Goal: Information Seeking & Learning: Learn about a topic

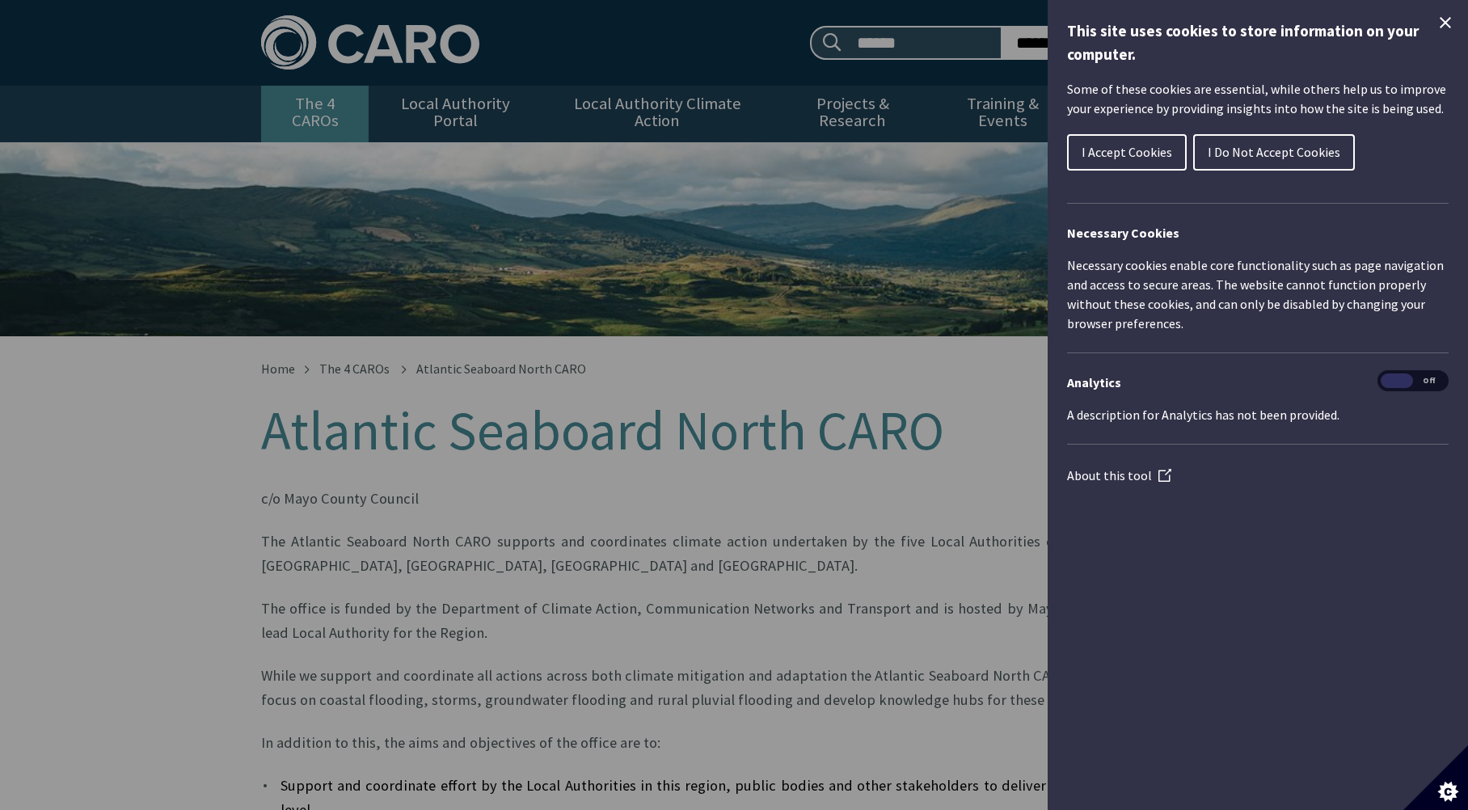
click at [305, 96] on link "The 4 CAROs" at bounding box center [314, 114] width 107 height 57
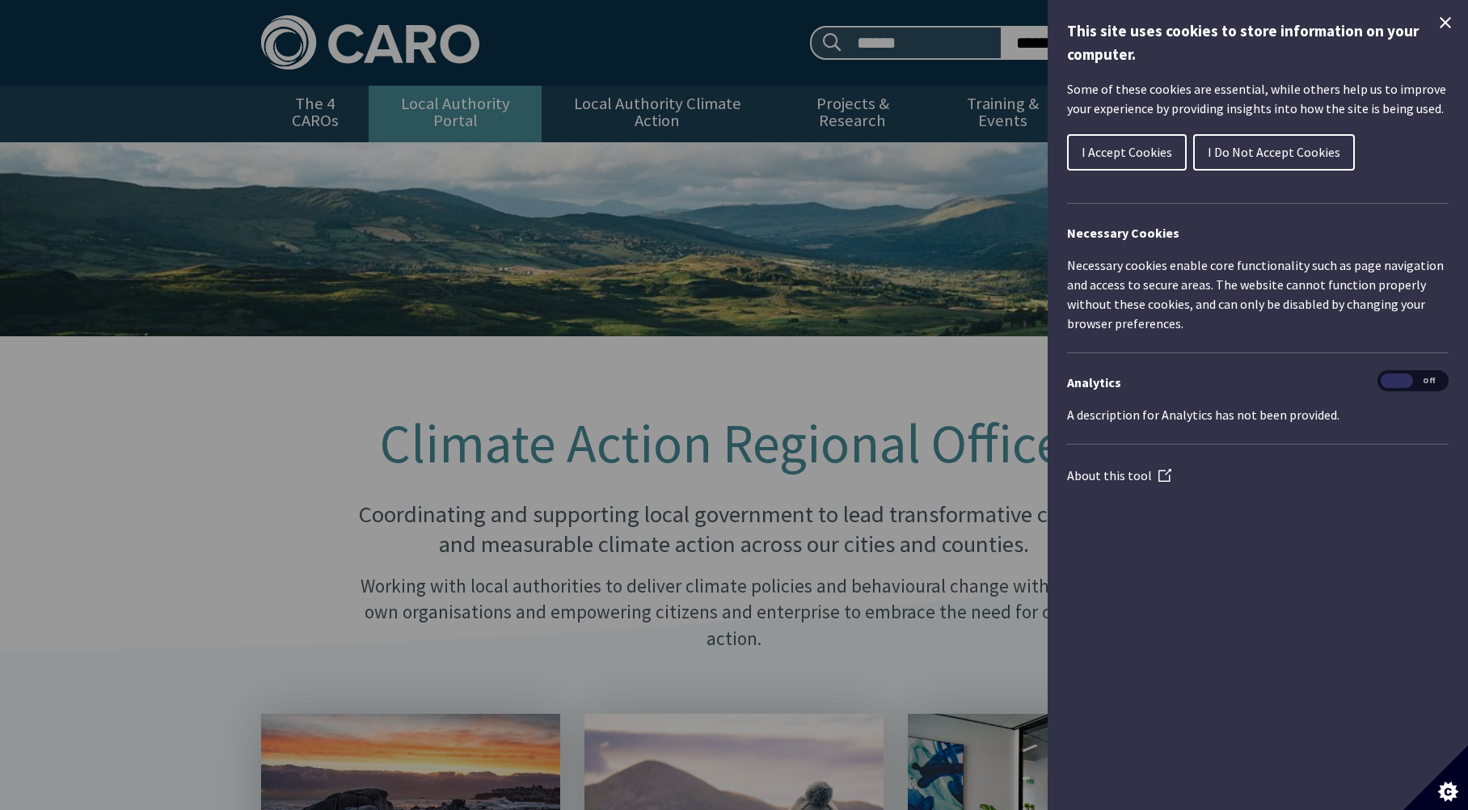
click at [487, 111] on link "Local Authority Portal" at bounding box center [455, 114] width 173 height 57
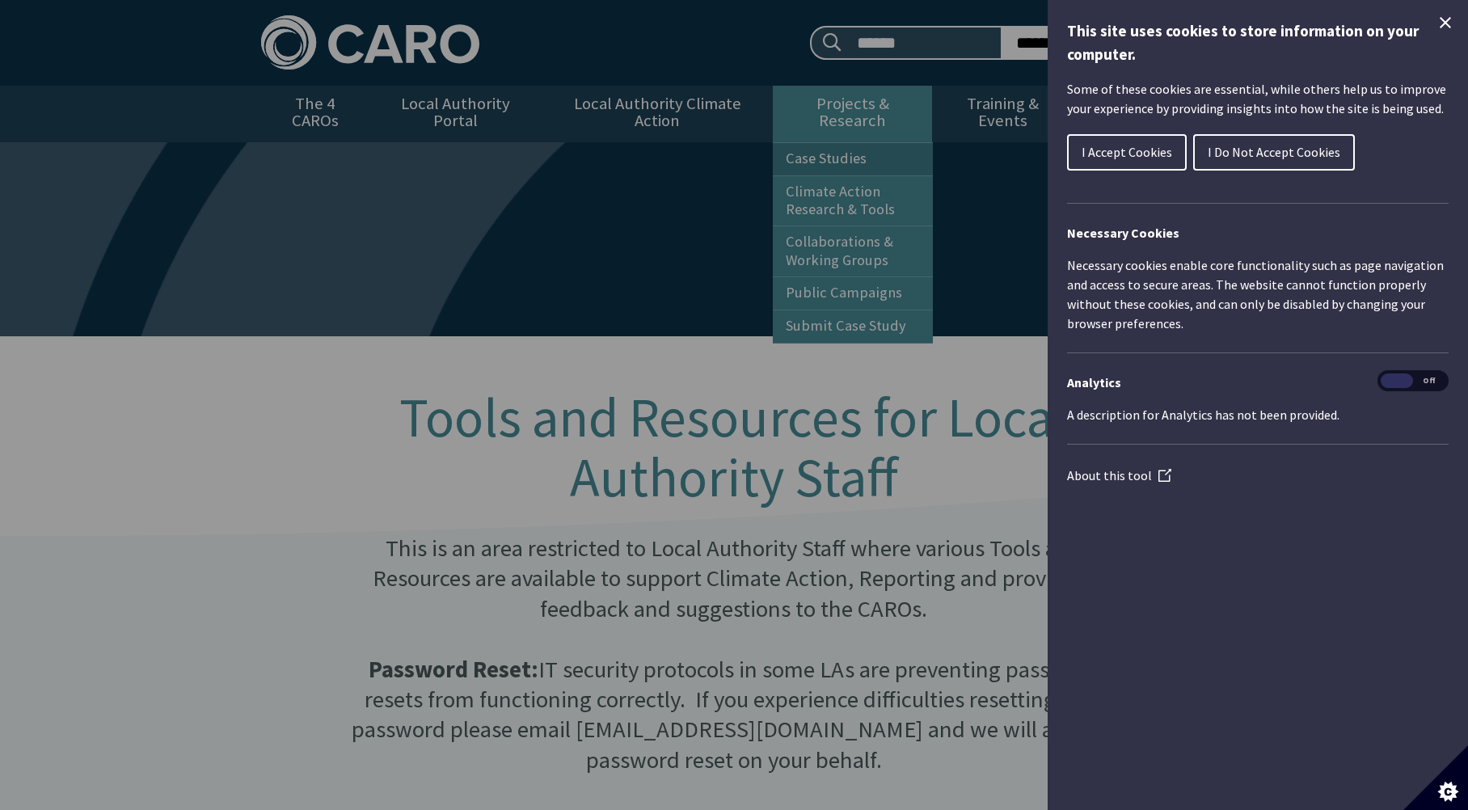
click at [836, 143] on link "Case Studies" at bounding box center [853, 159] width 160 height 32
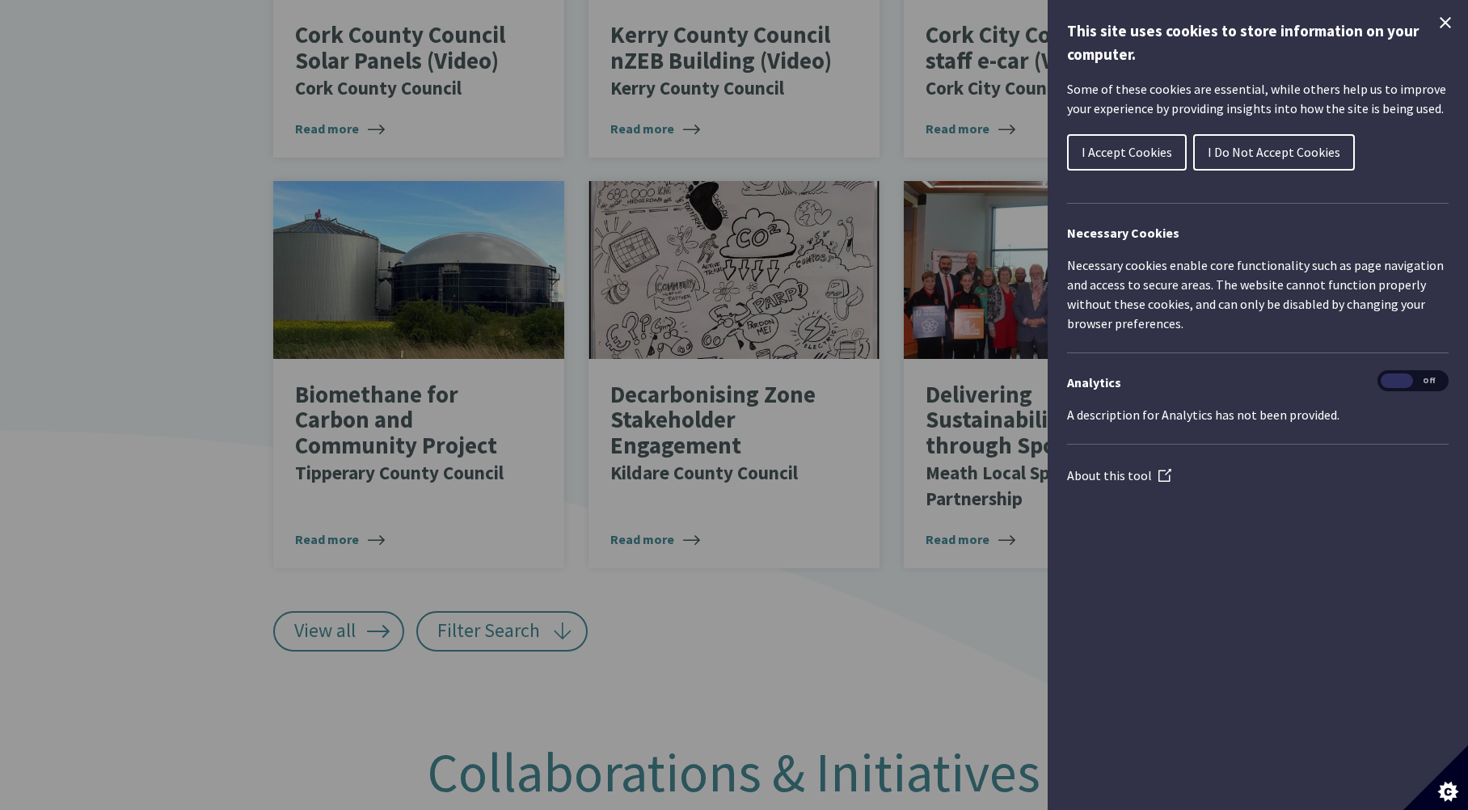
scroll to position [1017, 0]
click at [1177, 624] on span "Next page" at bounding box center [1176, 634] width 36 height 36
type input "******"
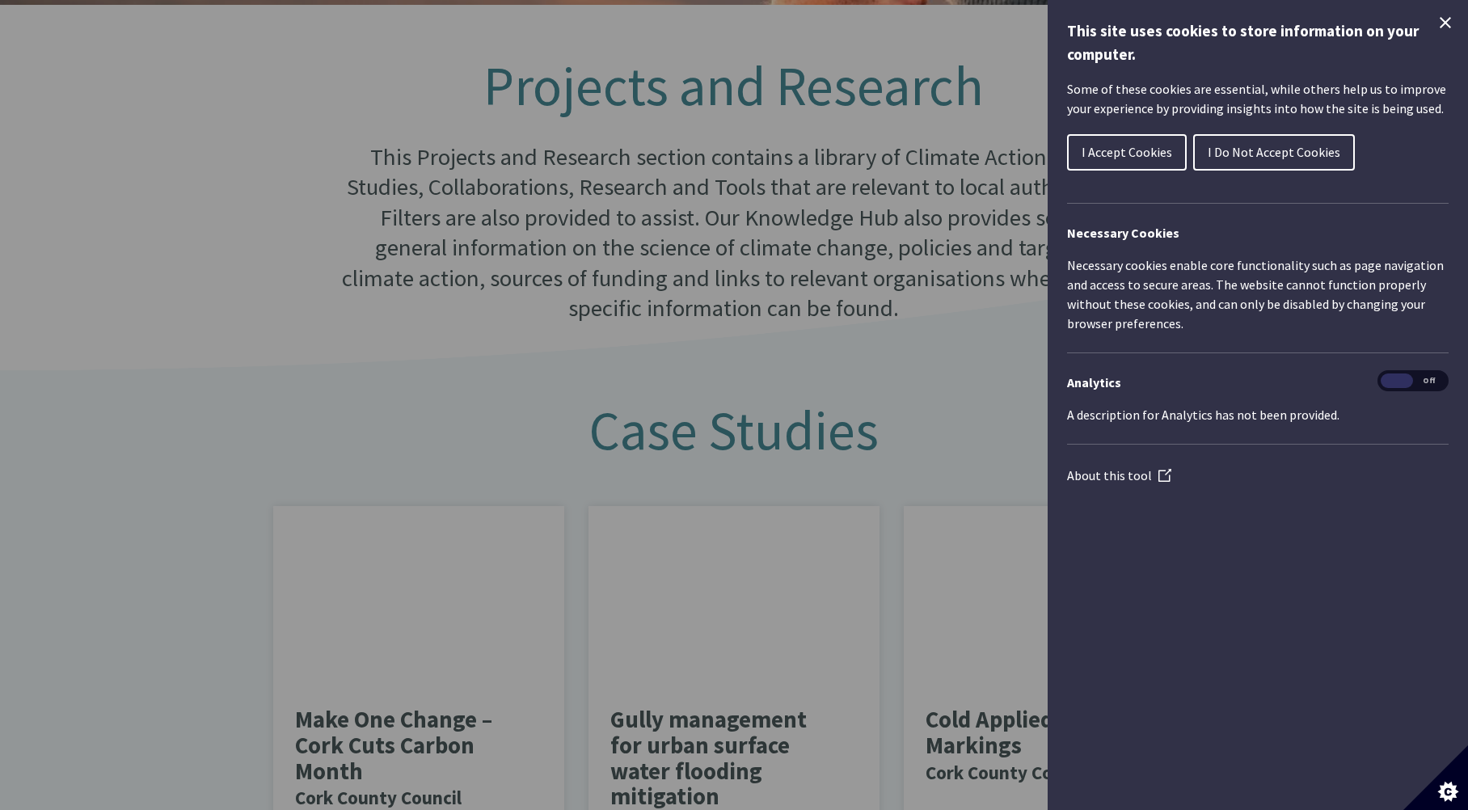
scroll to position [0, 0]
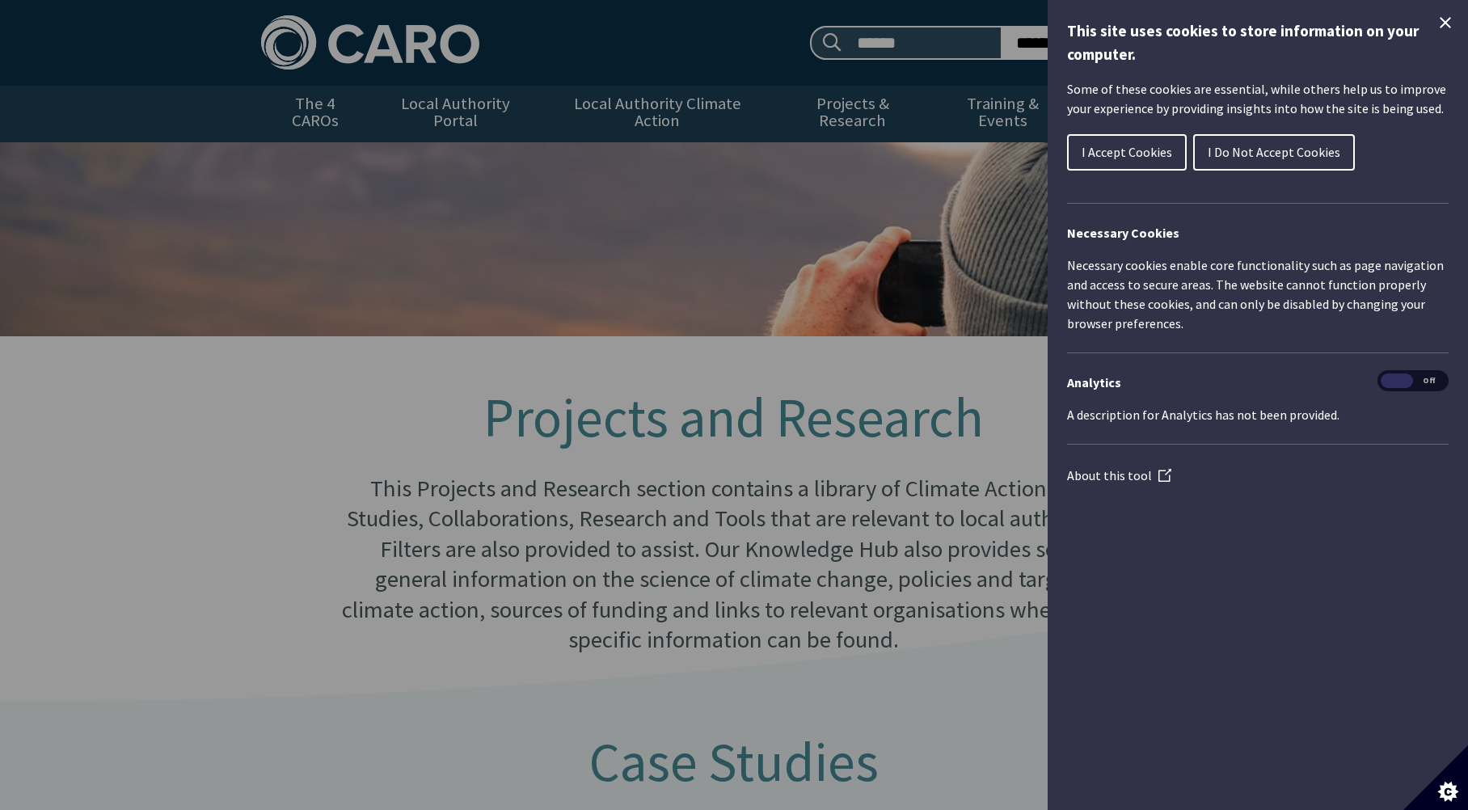
click at [1129, 154] on link "Background Information" at bounding box center [1154, 168] width 160 height 50
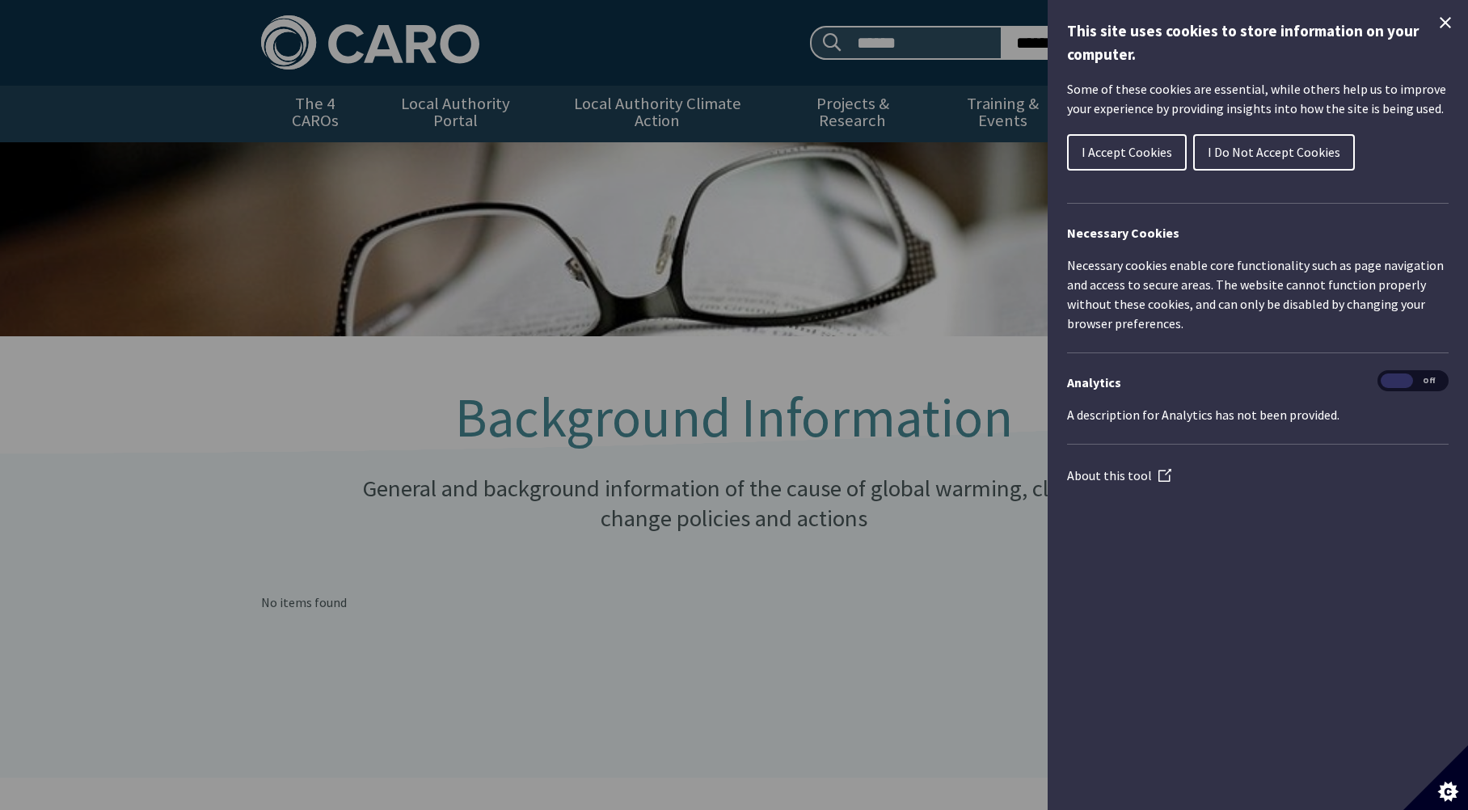
click at [1134, 218] on link "Climate Action - Adaptation" at bounding box center [1154, 219] width 160 height 50
